Goal: Information Seeking & Learning: Learn about a topic

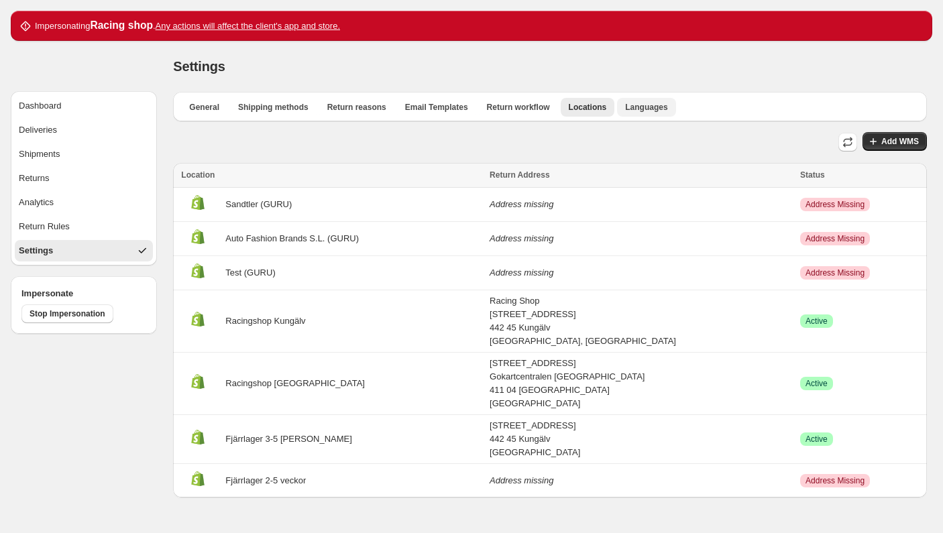
click at [618, 101] on button "Languages" at bounding box center [646, 107] width 58 height 19
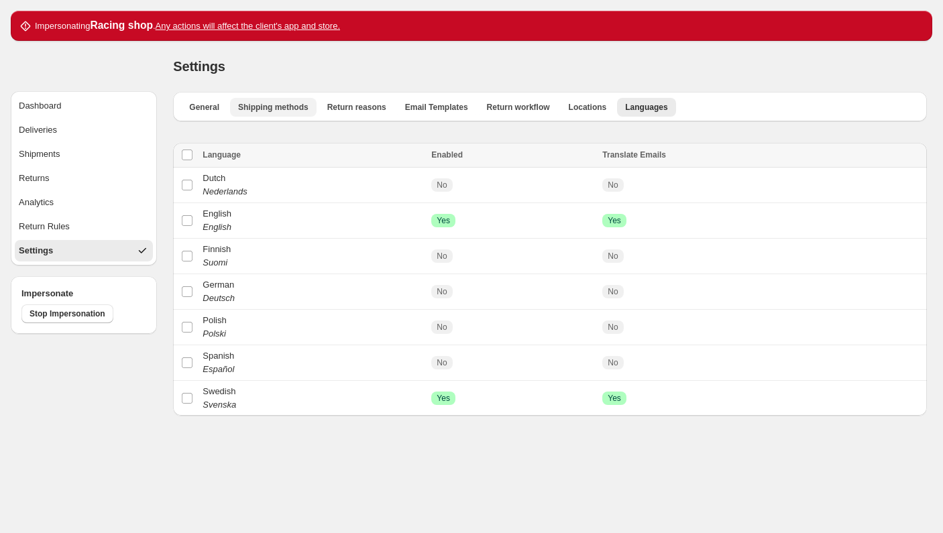
click at [245, 102] on span "Shipping methods" at bounding box center [273, 107] width 70 height 11
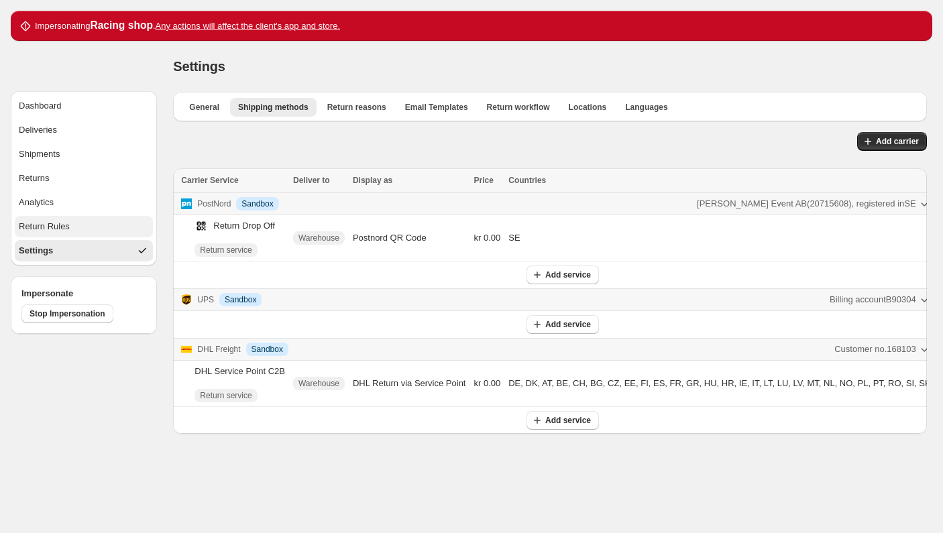
click at [95, 219] on button "Return Rules" at bounding box center [84, 226] width 138 height 21
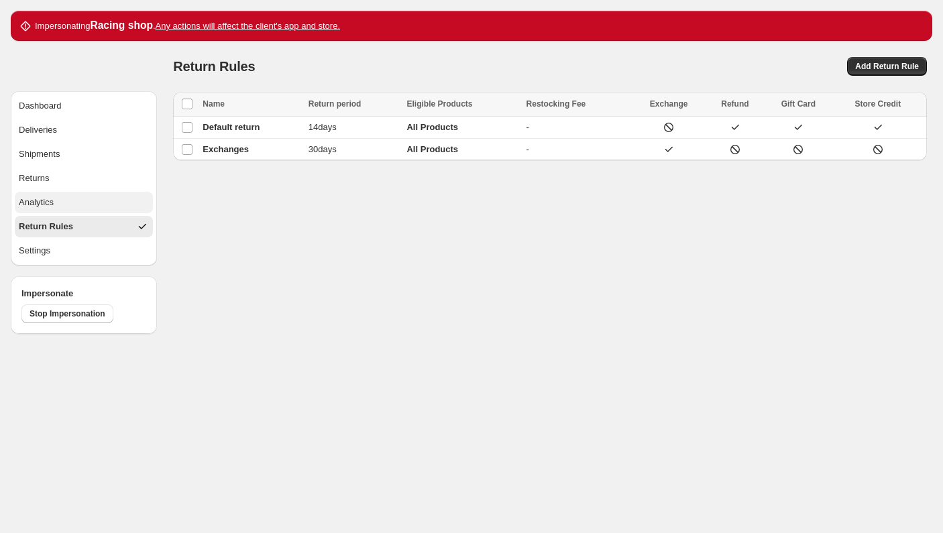
click at [98, 192] on button "Analytics" at bounding box center [84, 202] width 138 height 21
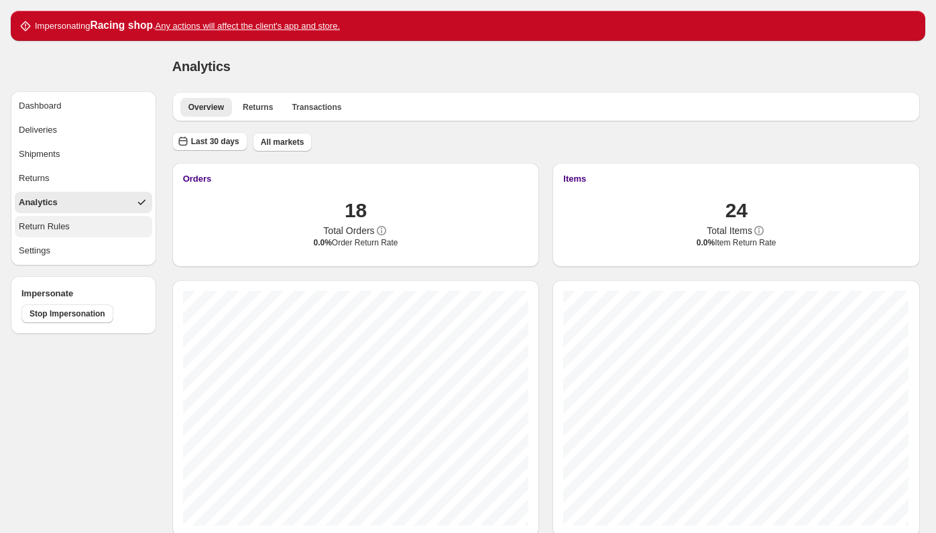
click at [91, 223] on button "Return Rules" at bounding box center [84, 226] width 138 height 21
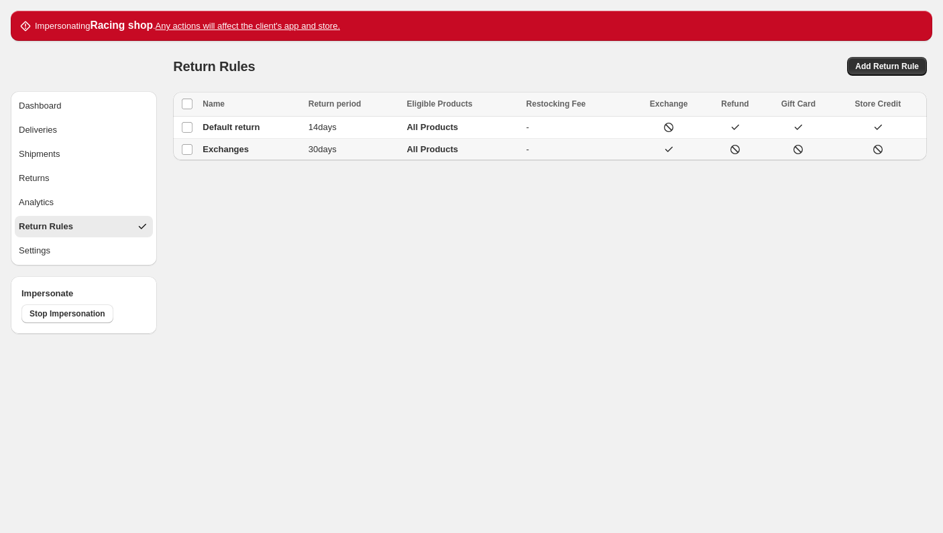
click at [296, 156] on td "Exchanges" at bounding box center [251, 150] width 105 height 22
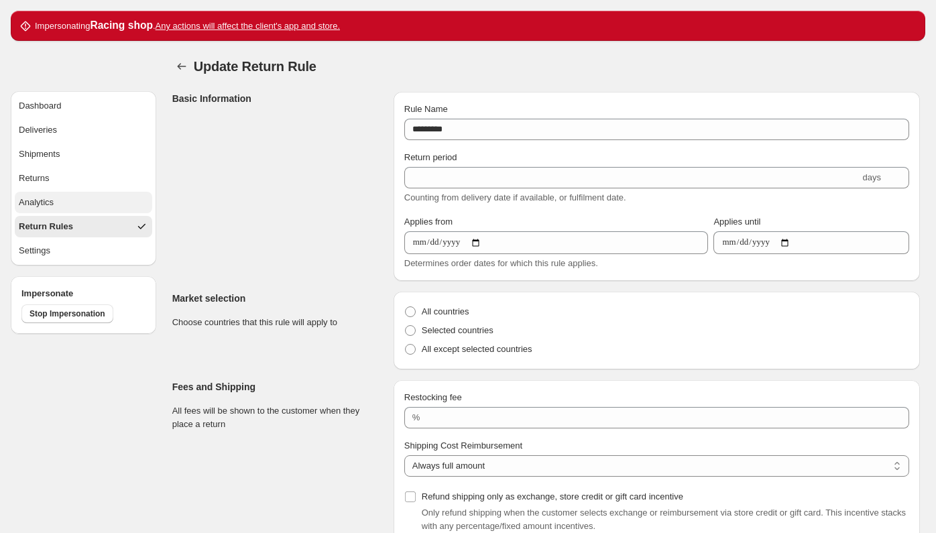
click at [60, 201] on button "Analytics" at bounding box center [84, 202] width 138 height 21
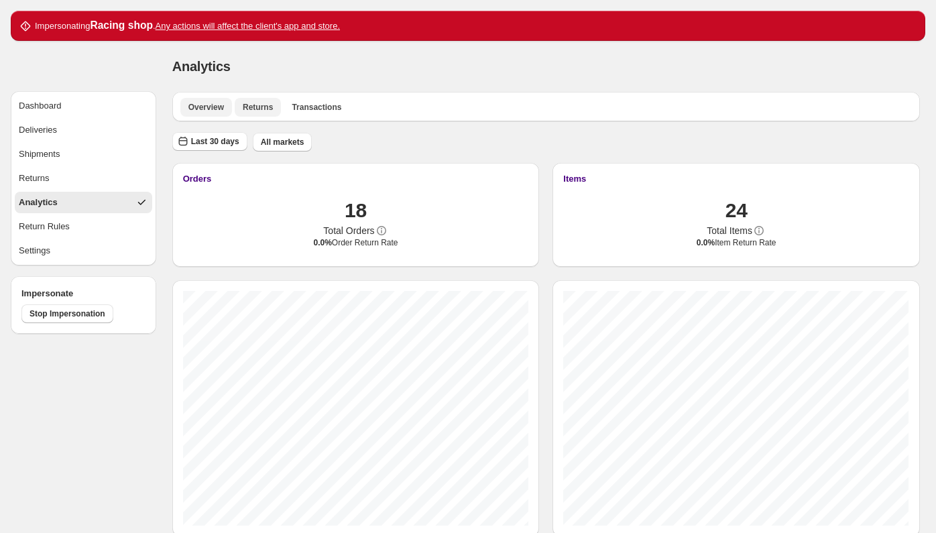
click at [245, 105] on span "Returns" at bounding box center [258, 107] width 30 height 11
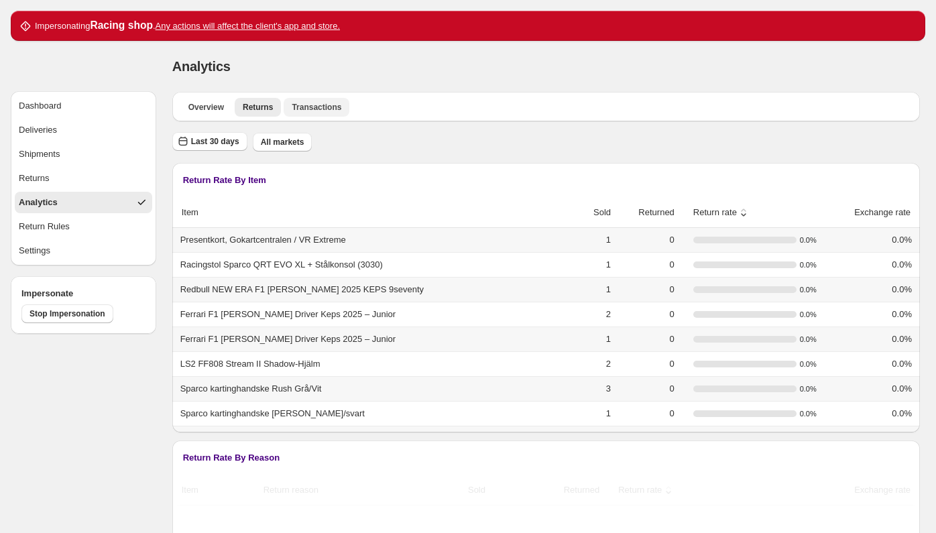
click at [329, 105] on span "Transactions" at bounding box center [317, 107] width 50 height 11
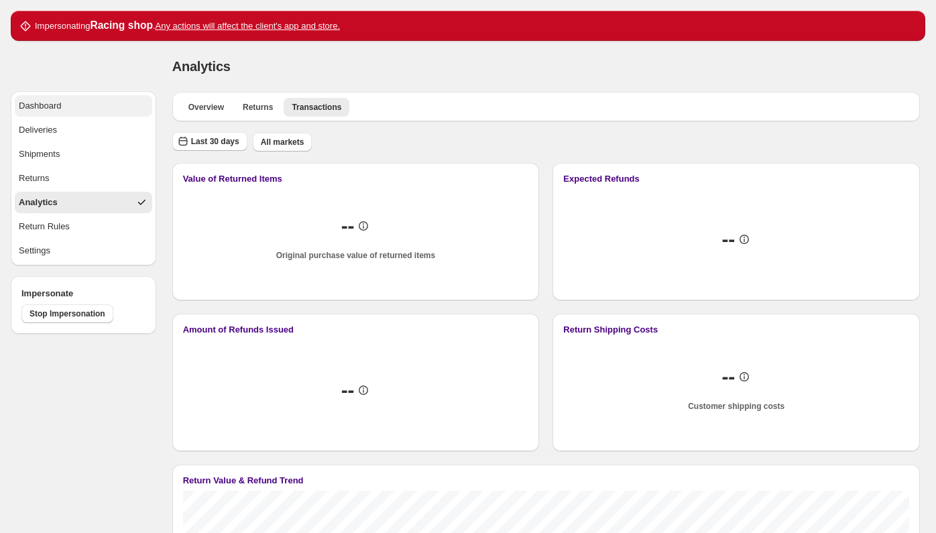
click at [36, 111] on div "Dashboard" at bounding box center [40, 105] width 43 height 13
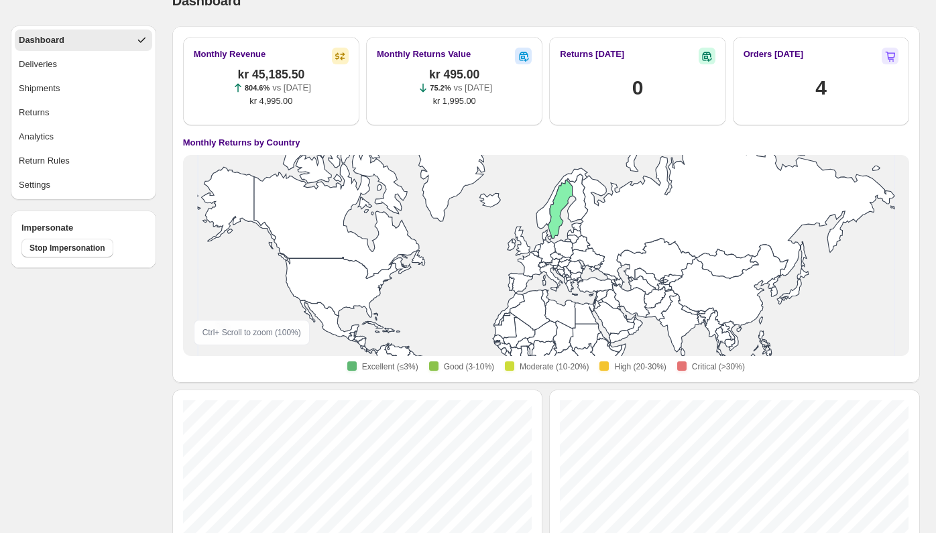
scroll to position [87, 0]
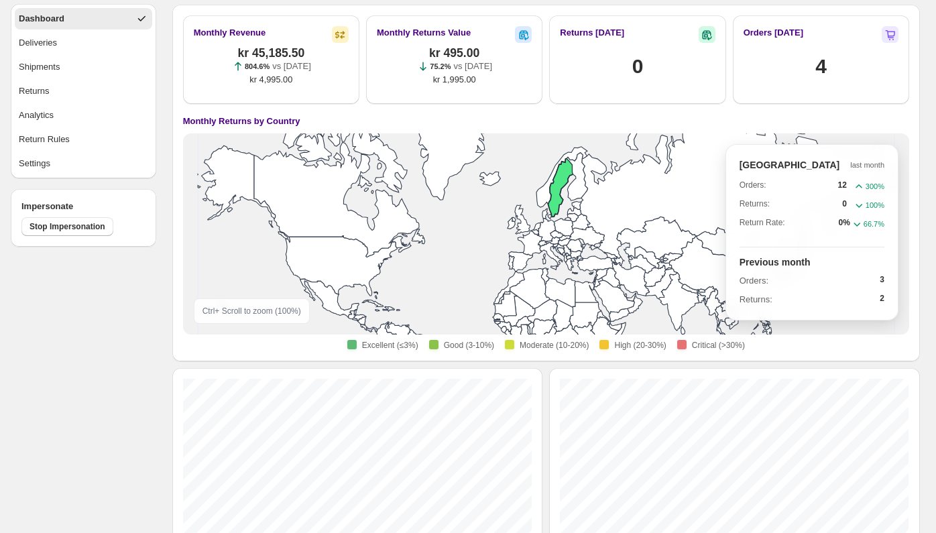
click at [557, 182] on icon at bounding box center [560, 188] width 25 height 58
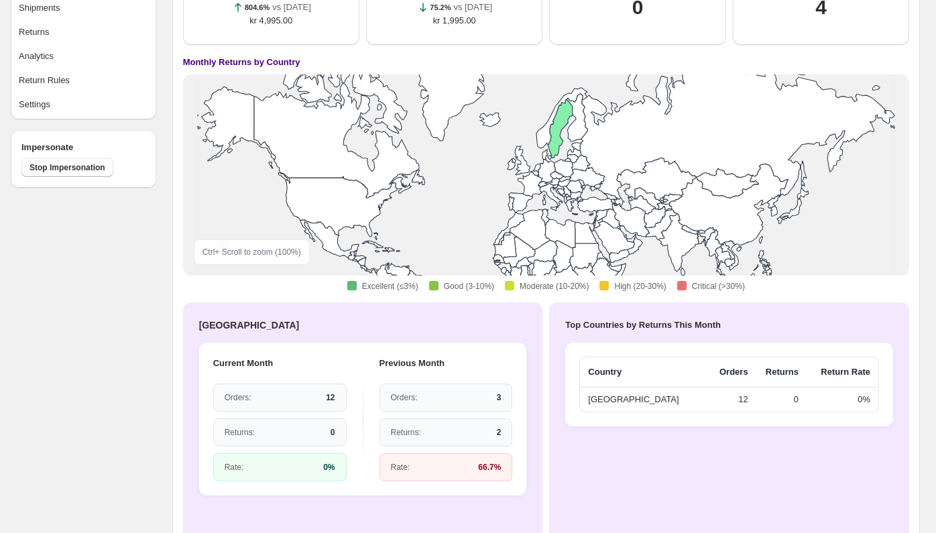
scroll to position [146, 0]
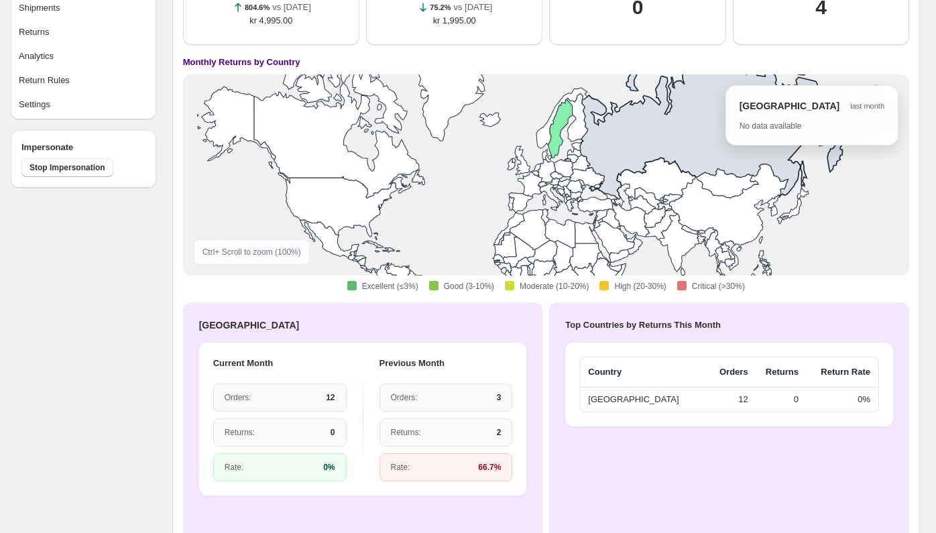
click at [637, 150] on icon at bounding box center [546, 101] width 697 height 198
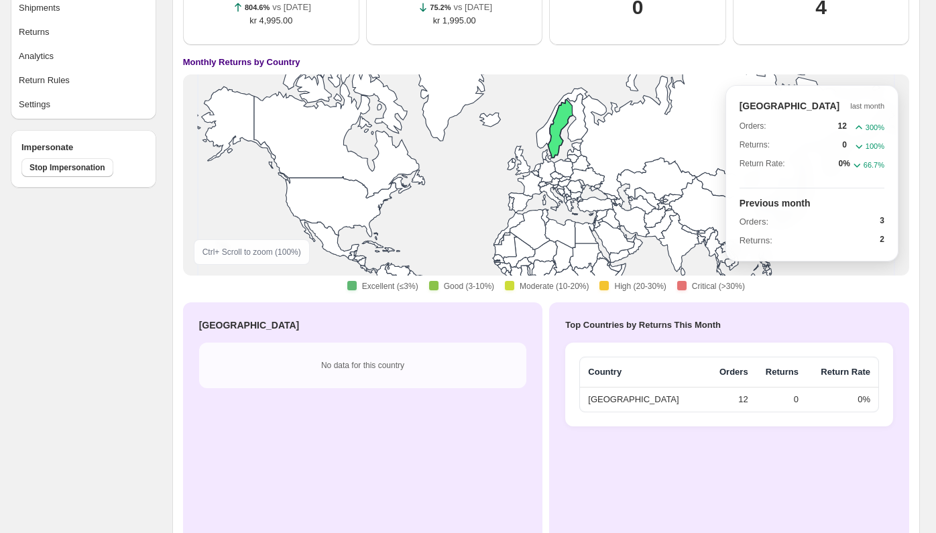
click at [555, 142] on icon at bounding box center [560, 129] width 25 height 58
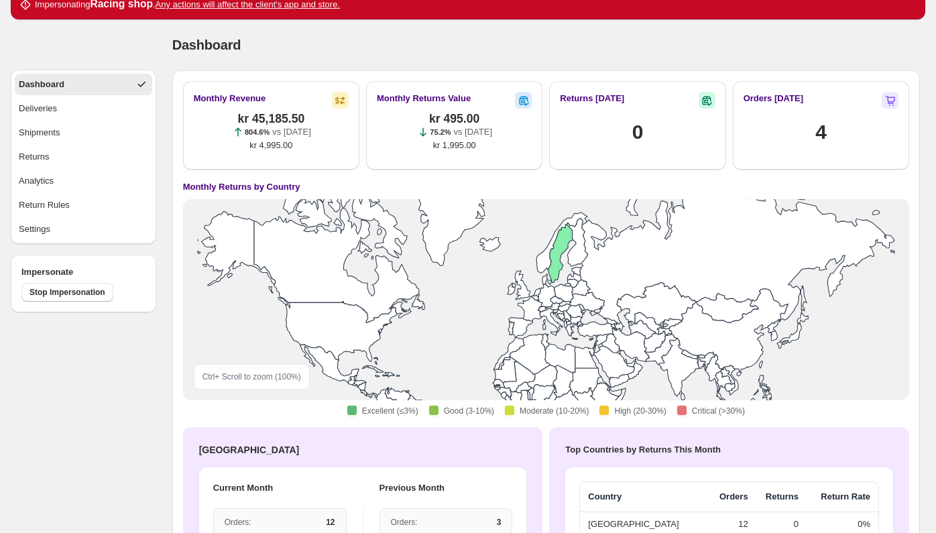
scroll to position [0, 0]
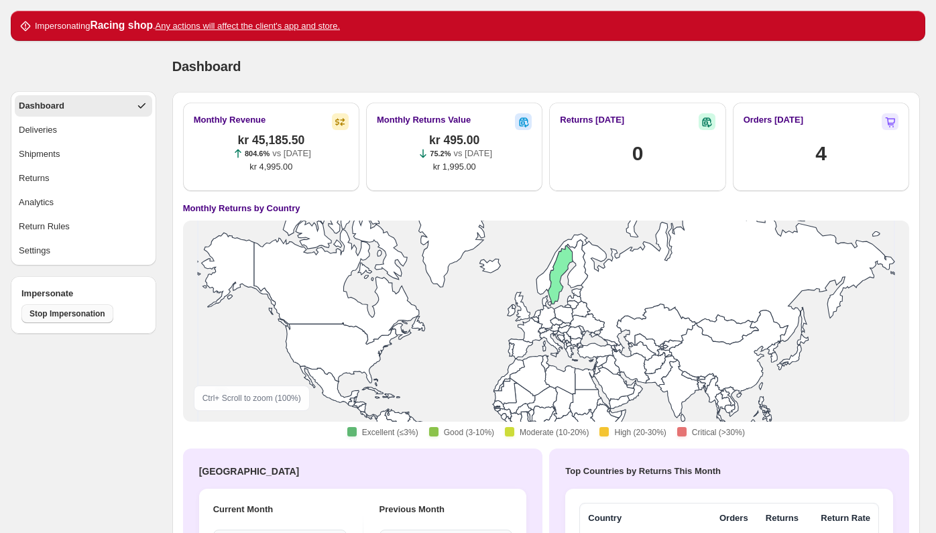
click at [38, 313] on span "Stop Impersonation" at bounding box center [68, 314] width 76 height 11
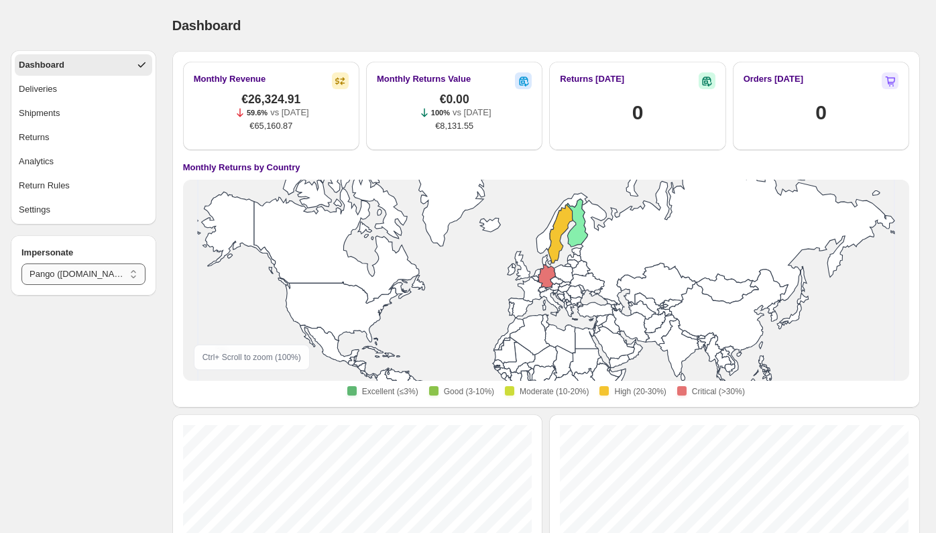
click at [86, 275] on select "**********" at bounding box center [83, 274] width 124 height 21
click at [21, 264] on select "**********" at bounding box center [83, 274] width 124 height 21
select select "********"
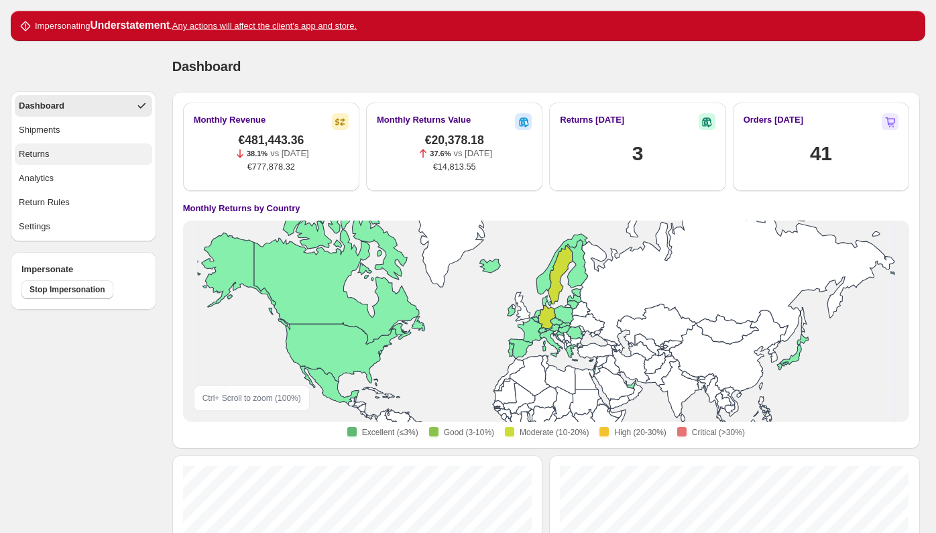
click at [80, 159] on button "Returns" at bounding box center [84, 154] width 138 height 21
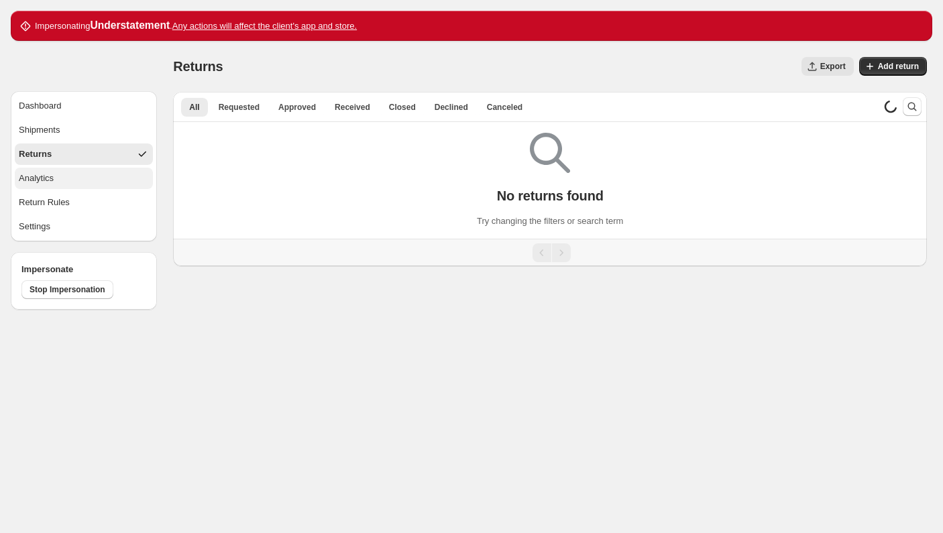
click at [91, 172] on button "Analytics" at bounding box center [84, 178] width 138 height 21
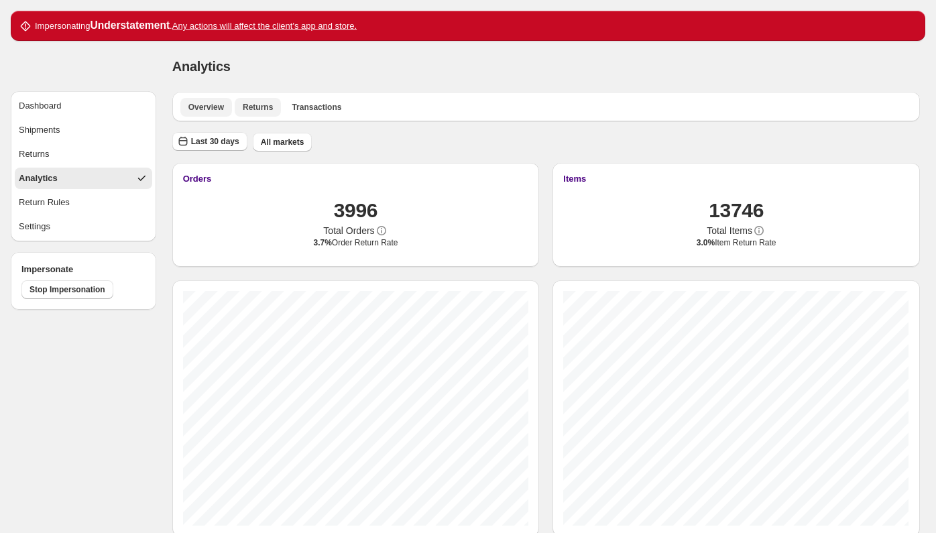
click at [255, 102] on span "Returns" at bounding box center [258, 107] width 30 height 11
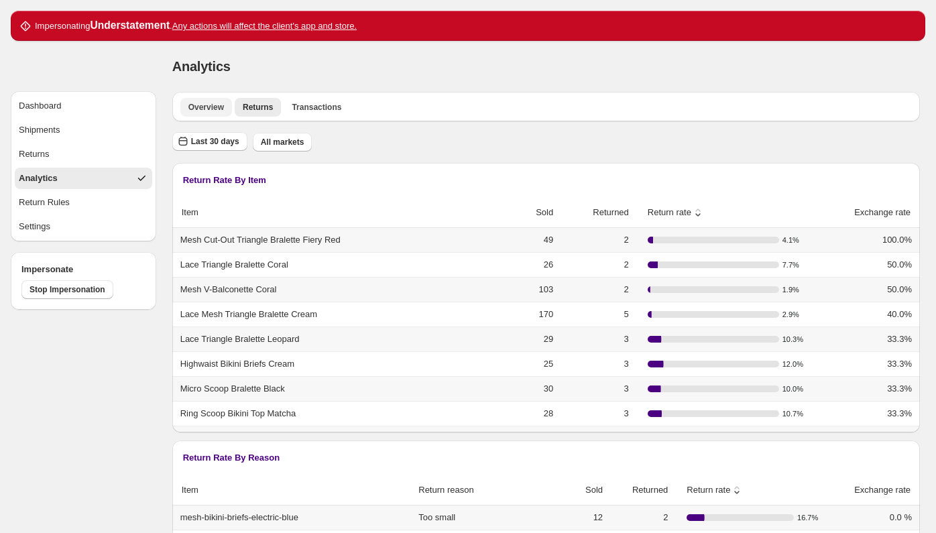
click at [216, 102] on span "Overview" at bounding box center [206, 107] width 36 height 11
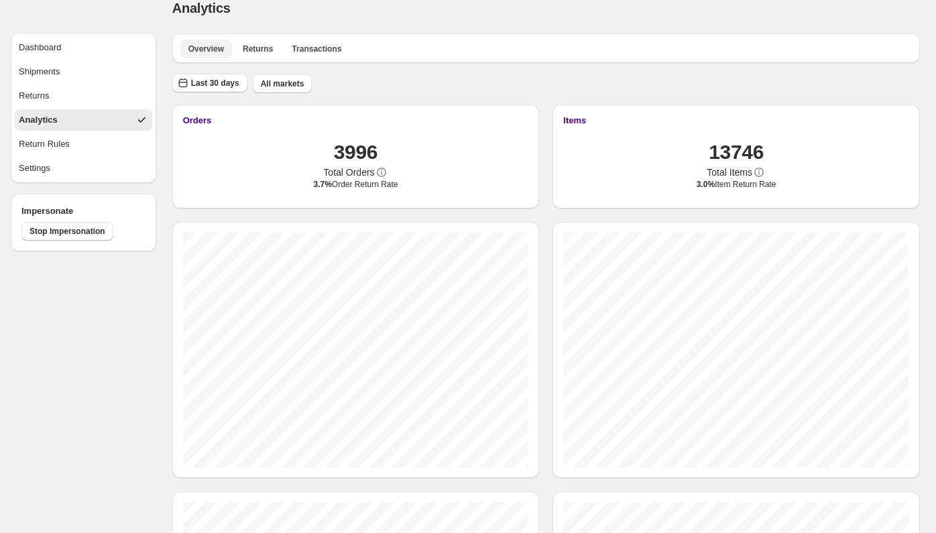
scroll to position [14, 0]
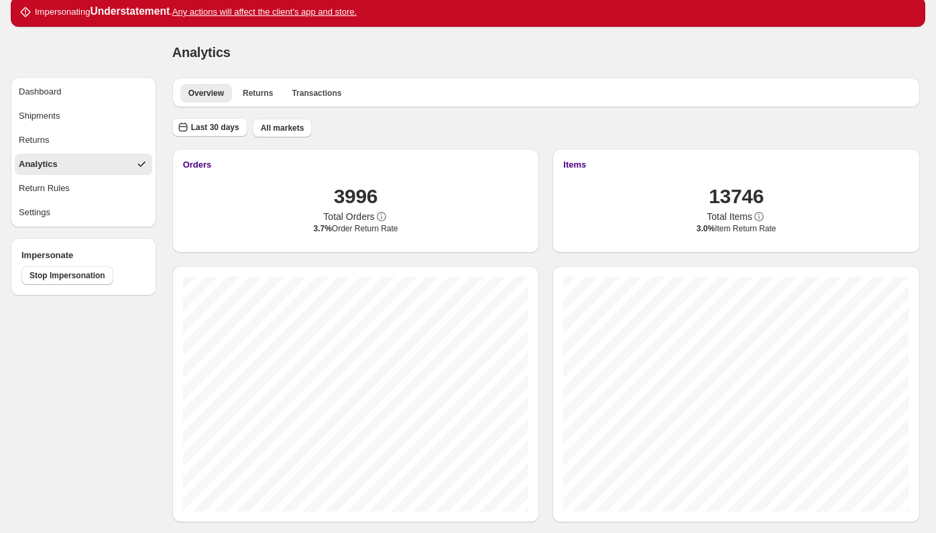
click at [260, 102] on div "Overview Returns Transactions More views Overview Returns Transactions More vie…" at bounding box center [546, 93] width 748 height 30
click at [245, 91] on span "Returns" at bounding box center [258, 93] width 30 height 11
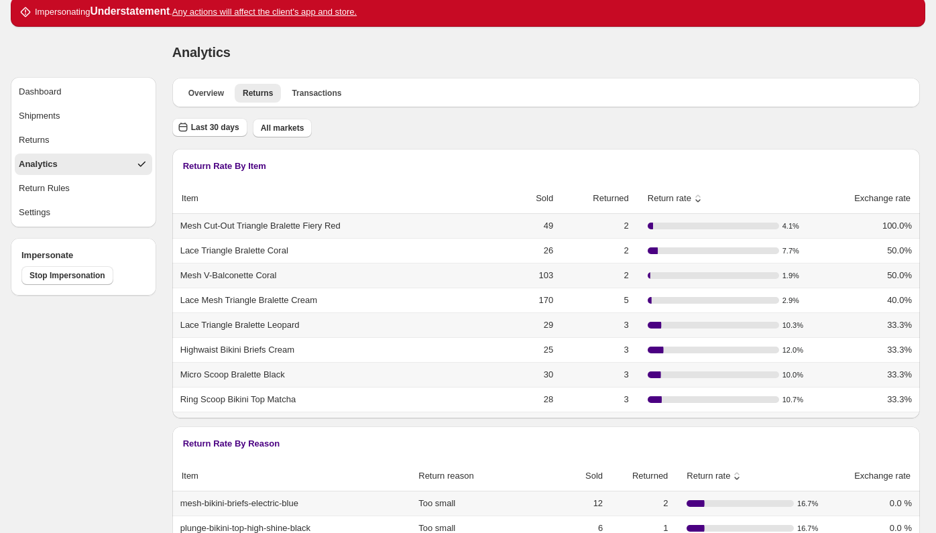
click at [676, 201] on span "Return rate" at bounding box center [664, 198] width 54 height 13
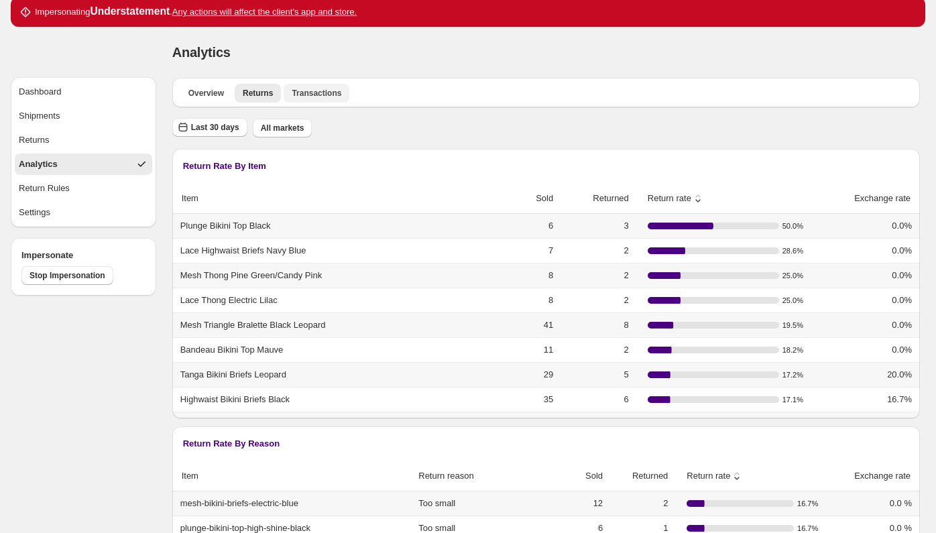
click at [309, 97] on span "Transactions" at bounding box center [317, 93] width 50 height 11
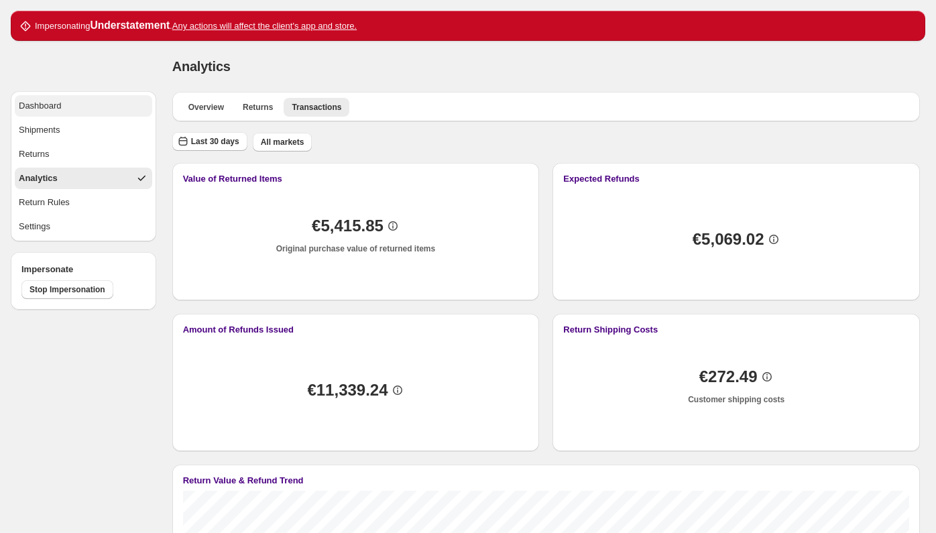
click at [54, 107] on div "Dashboard" at bounding box center [40, 105] width 43 height 13
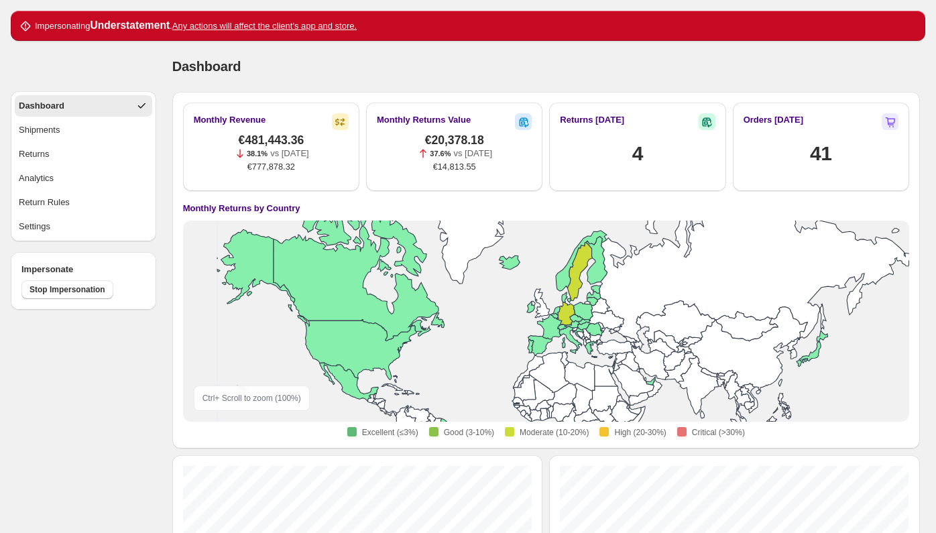
drag, startPoint x: 451, startPoint y: 330, endPoint x: 470, endPoint y: 331, distance: 18.8
click at [470, 331] on rect at bounding box center [546, 321] width 402 height 201
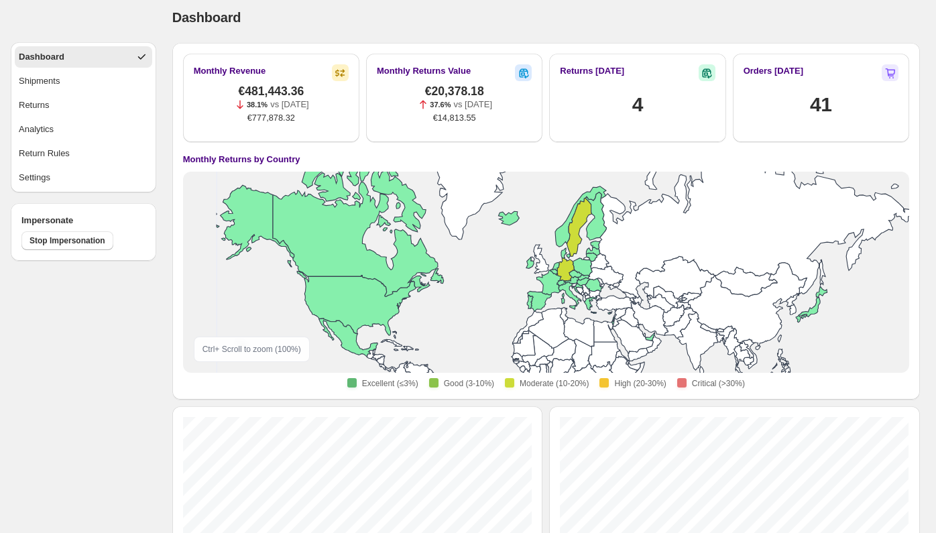
scroll to position [50, 0]
